Goal: Information Seeking & Learning: Learn about a topic

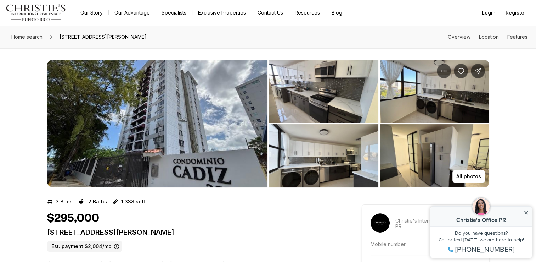
click at [341, 99] on img "View image gallery" at bounding box center [324, 91] width 110 height 63
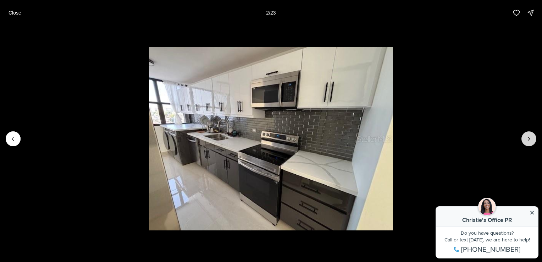
click at [529, 138] on icon "Next slide" at bounding box center [528, 138] width 7 height 7
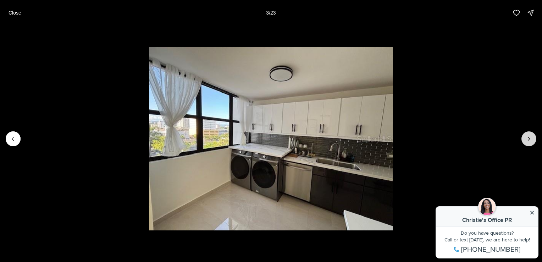
click at [529, 138] on icon "Next slide" at bounding box center [528, 138] width 7 height 7
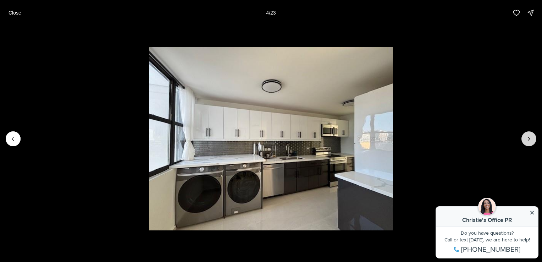
click at [529, 138] on icon "Next slide" at bounding box center [528, 138] width 7 height 7
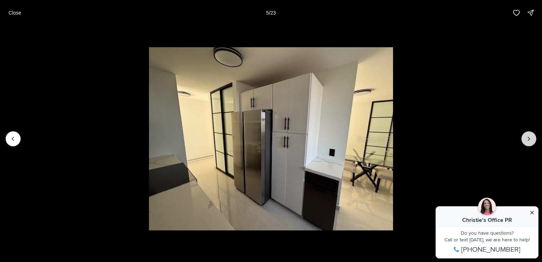
click at [523, 140] on button "Next slide" at bounding box center [528, 138] width 15 height 15
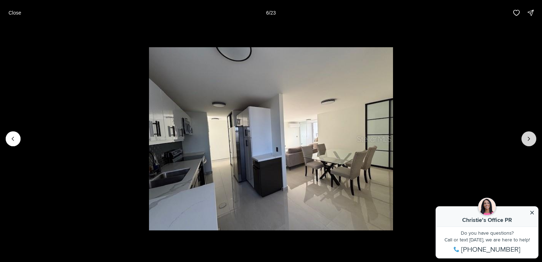
click at [531, 139] on icon "Next slide" at bounding box center [528, 138] width 7 height 7
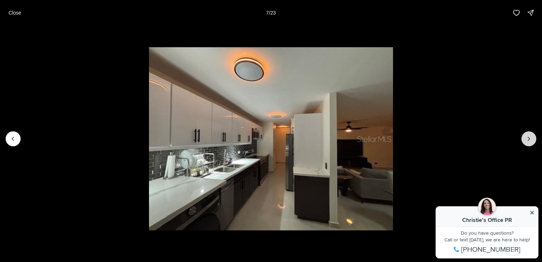
click at [531, 139] on icon "Next slide" at bounding box center [528, 138] width 7 height 7
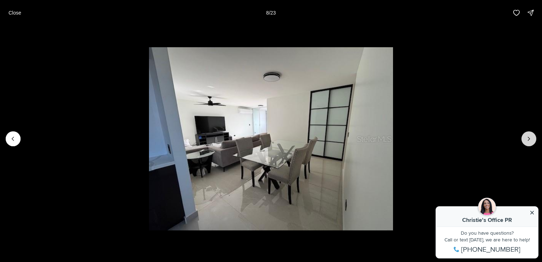
click at [531, 139] on icon "Next slide" at bounding box center [528, 138] width 7 height 7
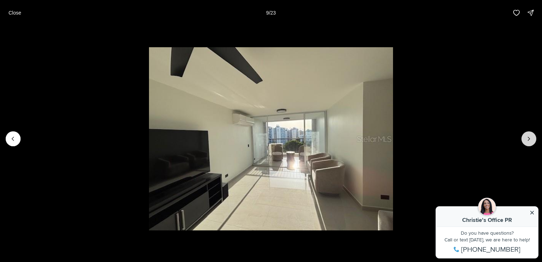
click at [531, 139] on icon "Next slide" at bounding box center [528, 138] width 7 height 7
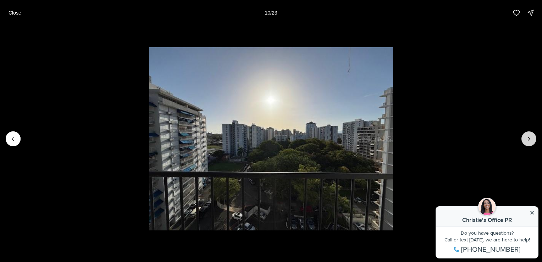
click at [531, 139] on icon "Next slide" at bounding box center [528, 138] width 7 height 7
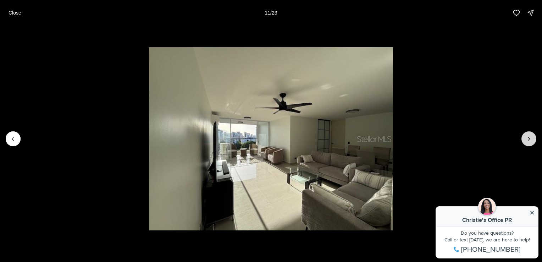
click at [531, 141] on icon "Next slide" at bounding box center [528, 138] width 7 height 7
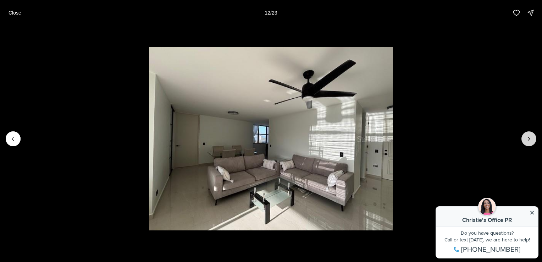
click at [532, 141] on icon "Next slide" at bounding box center [528, 138] width 7 height 7
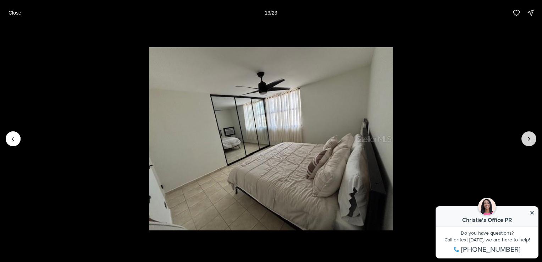
click at [532, 141] on icon "Next slide" at bounding box center [528, 138] width 7 height 7
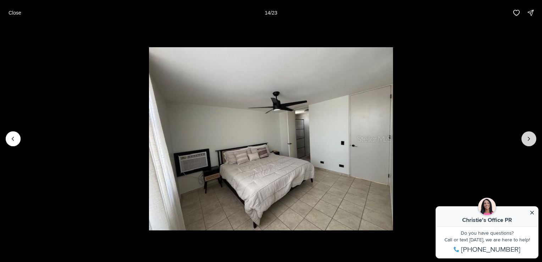
click at [532, 144] on button "Next slide" at bounding box center [528, 138] width 15 height 15
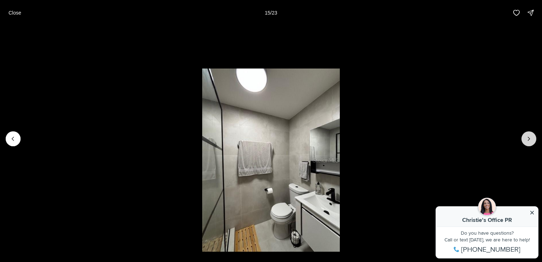
click at [529, 141] on icon "Next slide" at bounding box center [528, 138] width 7 height 7
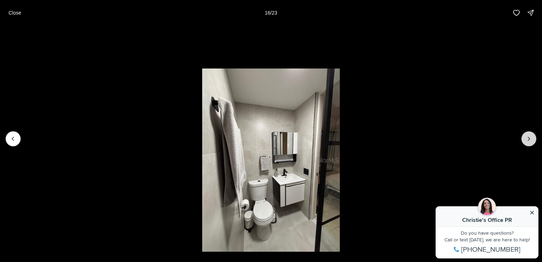
click at [529, 141] on icon "Next slide" at bounding box center [528, 138] width 7 height 7
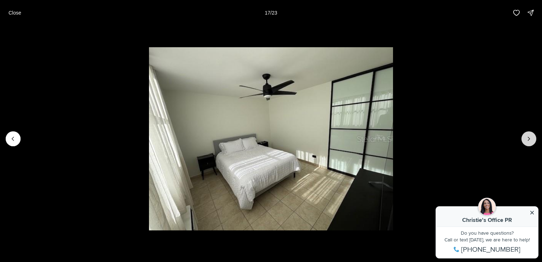
click at [529, 141] on icon "Next slide" at bounding box center [528, 138] width 7 height 7
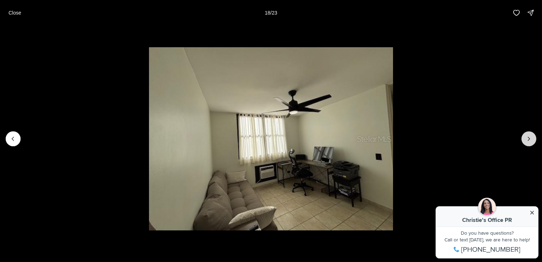
click at [529, 140] on icon "Next slide" at bounding box center [528, 138] width 7 height 7
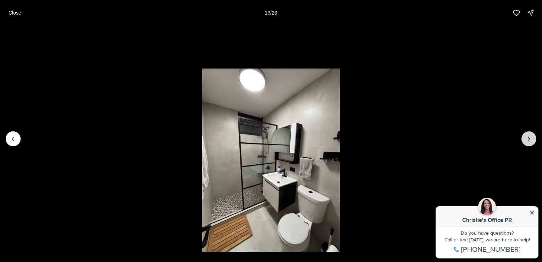
click at [529, 140] on icon "Next slide" at bounding box center [528, 138] width 7 height 7
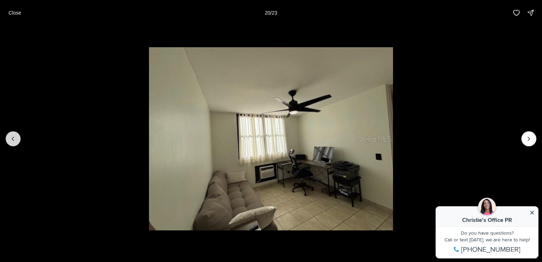
click at [11, 139] on icon "Previous slide" at bounding box center [13, 138] width 7 height 7
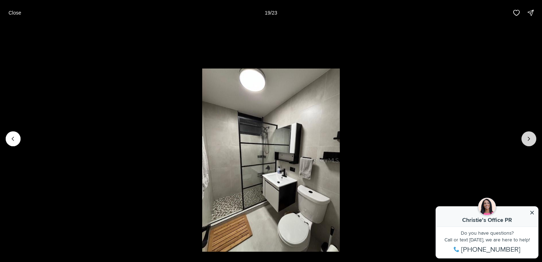
click at [531, 141] on icon "Next slide" at bounding box center [528, 138] width 7 height 7
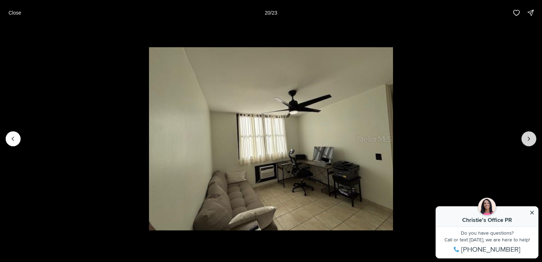
click at [531, 141] on icon "Next slide" at bounding box center [528, 138] width 7 height 7
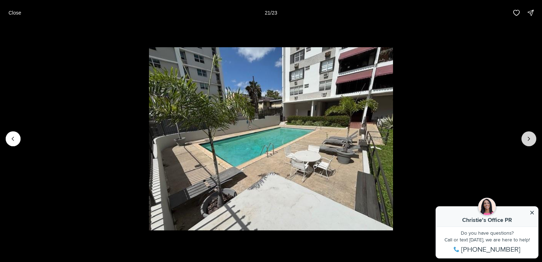
click at [530, 142] on icon "Next slide" at bounding box center [528, 138] width 7 height 7
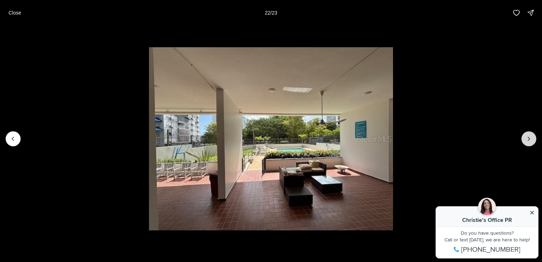
click at [530, 142] on icon "Next slide" at bounding box center [528, 138] width 7 height 7
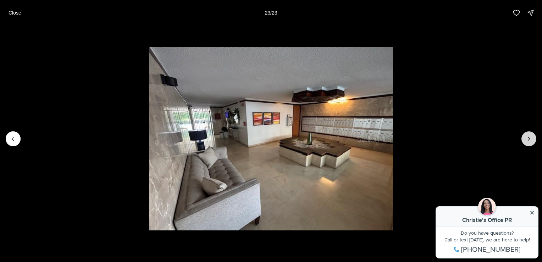
click at [530, 142] on div at bounding box center [528, 138] width 15 height 15
click at [528, 141] on div at bounding box center [528, 138] width 15 height 15
click at [12, 12] on p "Close" at bounding box center [15, 13] width 13 height 6
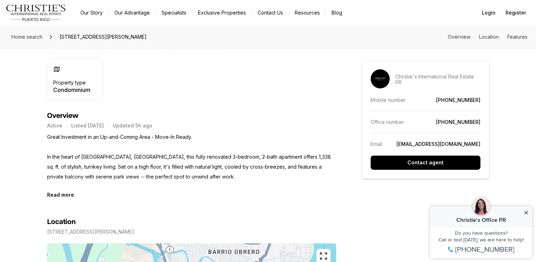
scroll to position [319, 0]
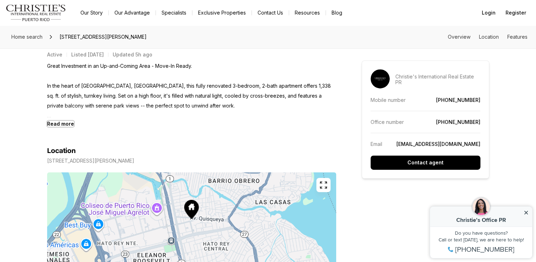
click at [56, 123] on b "Read more" at bounding box center [60, 124] width 27 height 6
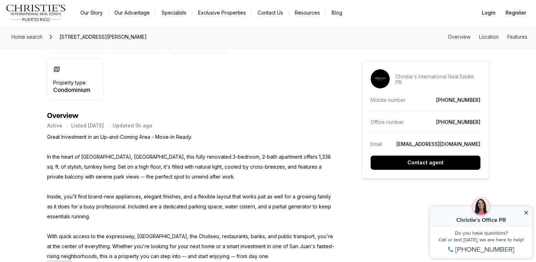
scroll to position [177, 0]
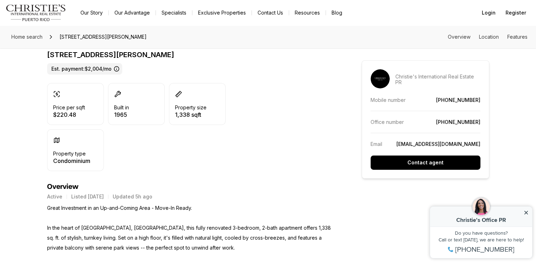
drag, startPoint x: 528, startPoint y: 213, endPoint x: 530, endPoint y: 209, distance: 4.5
click at [530, 209] on div "CO Christie's Office PR Property added to favorites View 3 saved properties Pro…" at bounding box center [481, 232] width 103 height 52
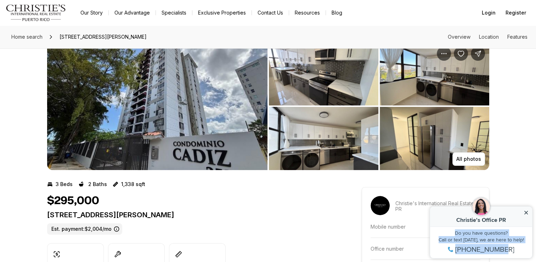
scroll to position [0, 0]
